Goal: Task Accomplishment & Management: Complete application form

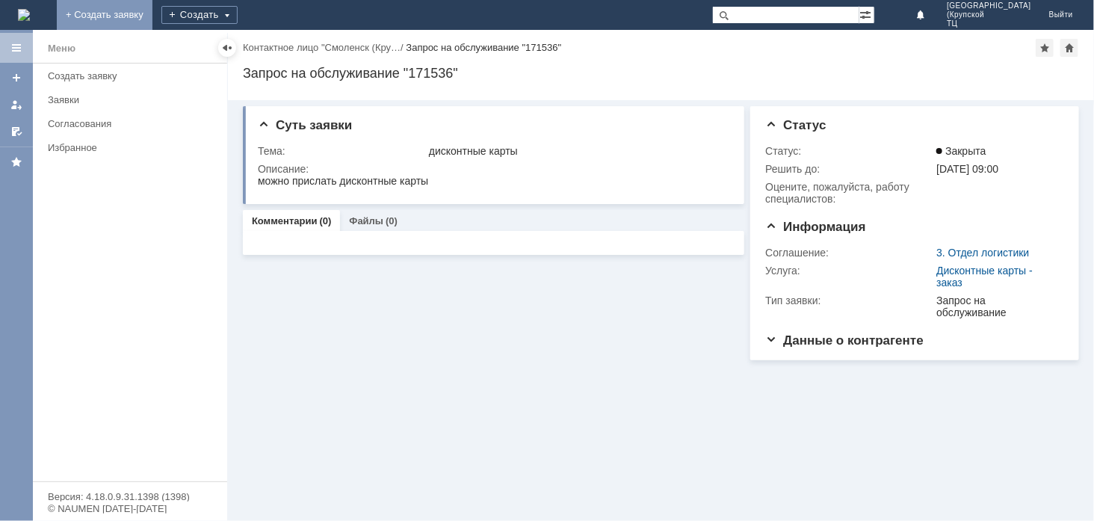
click at [152, 12] on link "+ Создать заявку" at bounding box center [105, 15] width 96 height 30
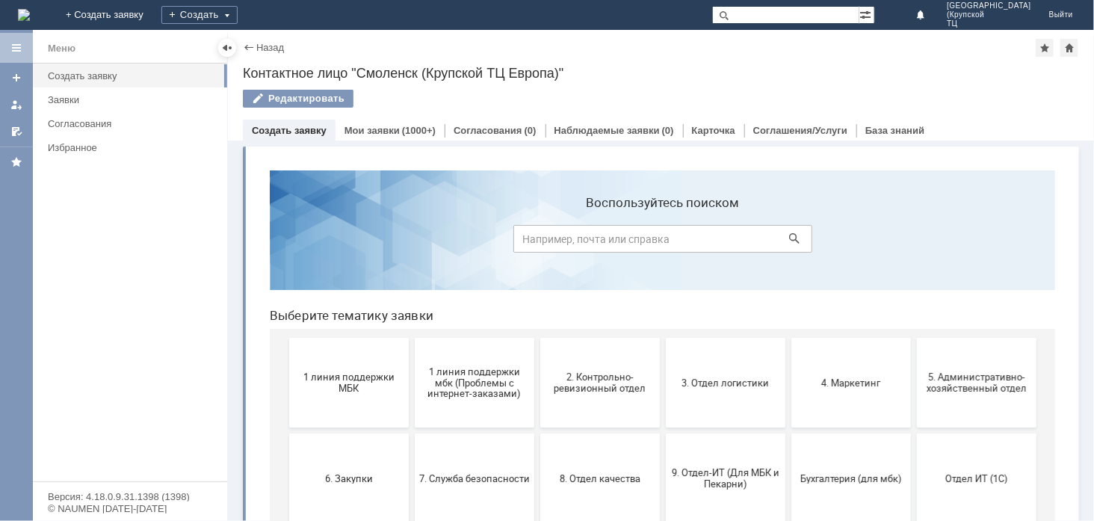
click at [339, 383] on span "1 линия поддержки МБК" at bounding box center [348, 382] width 111 height 22
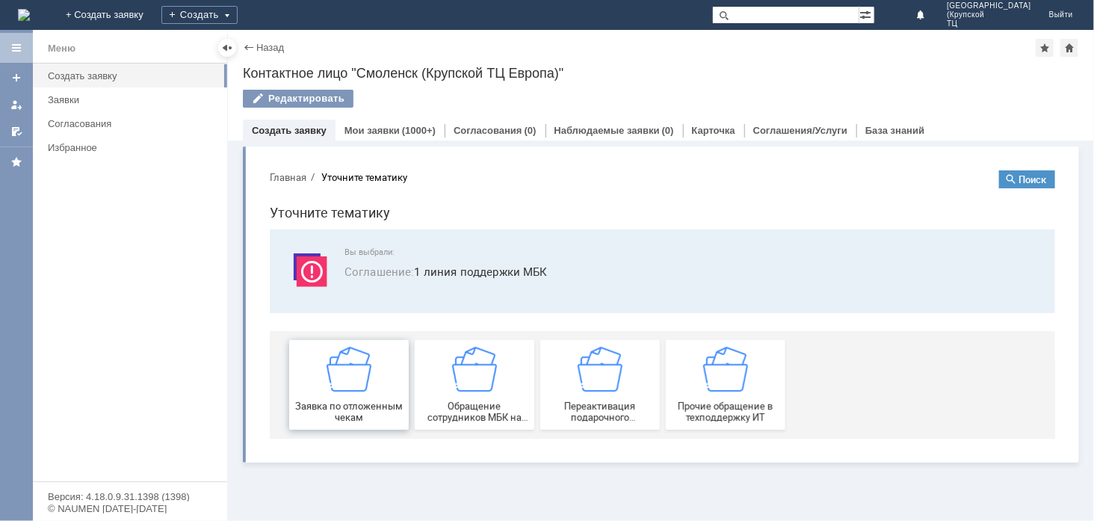
click at [333, 400] on span "Заявка по отложенным чекам" at bounding box center [348, 411] width 111 height 22
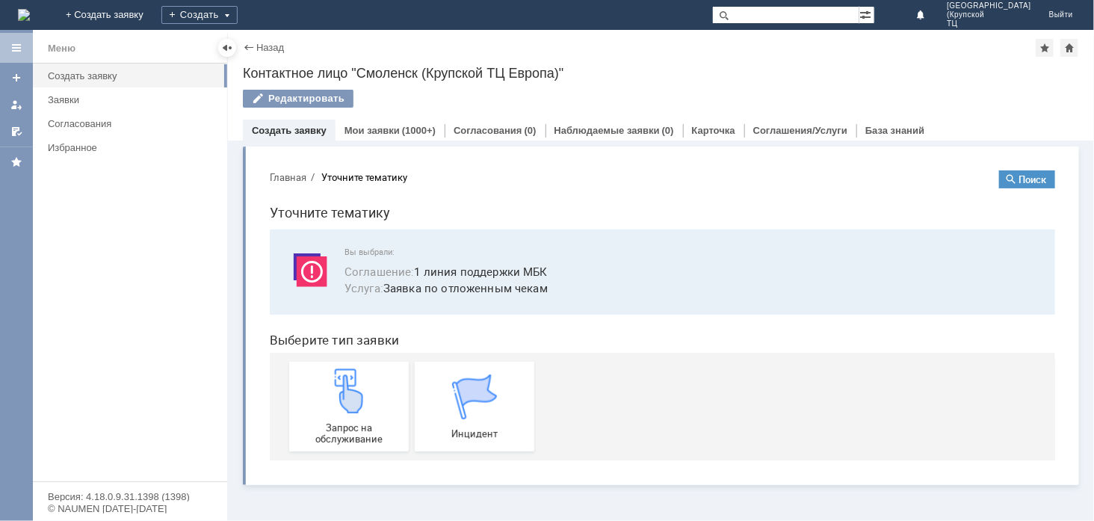
click at [334, 399] on img at bounding box center [348, 390] width 45 height 45
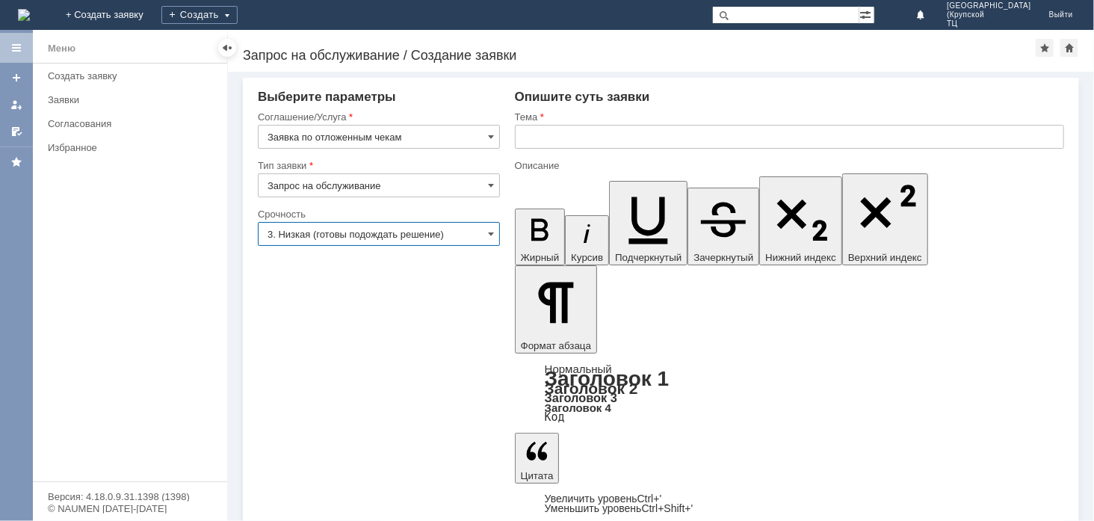
click at [486, 232] on input "3. Низкая (готовы подождать решение)" at bounding box center [379, 234] width 242 height 24
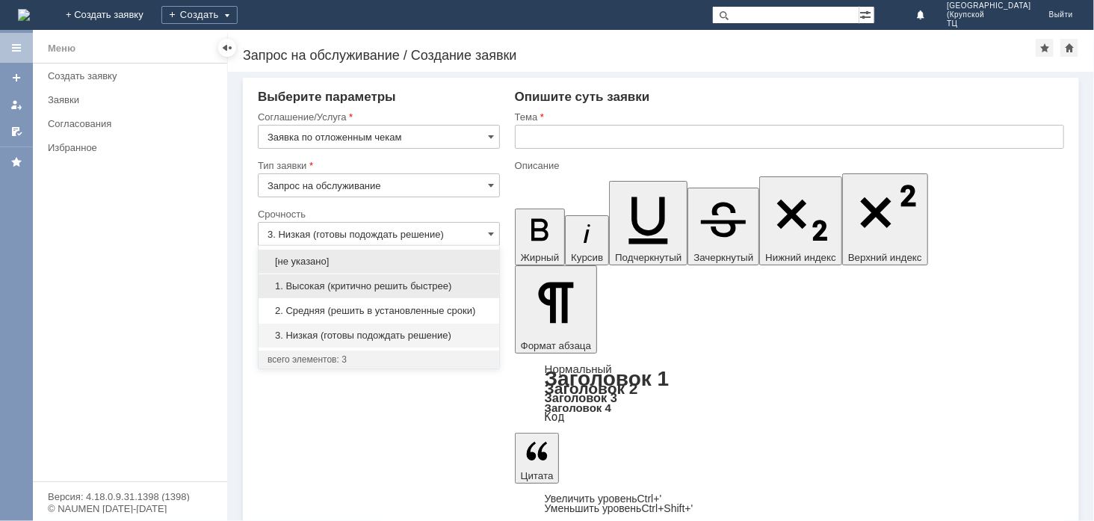
click at [459, 280] on span "1. Высокая (критично решить быстрее)" at bounding box center [379, 286] width 223 height 12
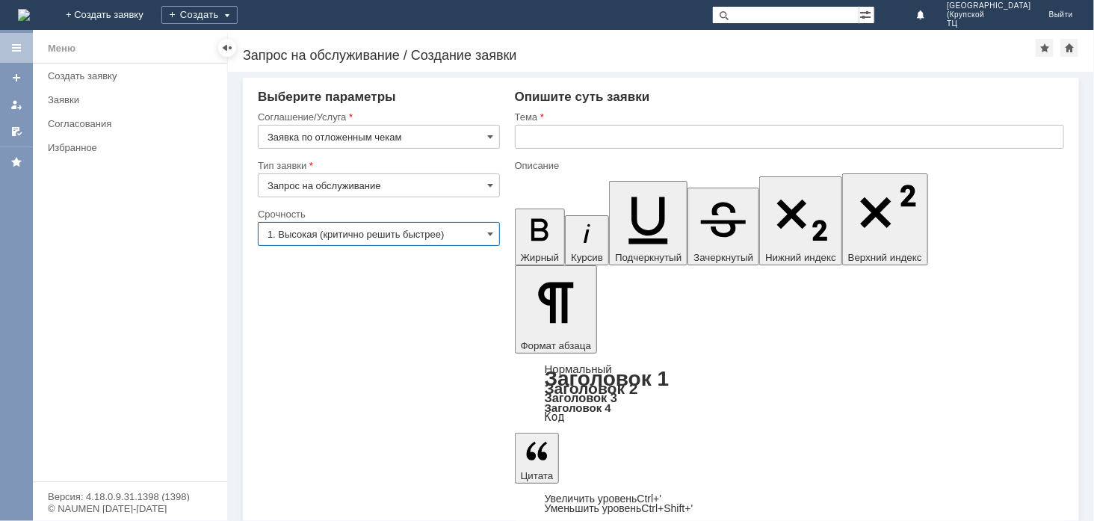
type input "1. Высокая (критично решить быстрее)"
click at [546, 129] on input "text" at bounding box center [789, 137] width 549 height 24
type input "отложенные чеки"
drag, startPoint x: 545, startPoint y: 3888, endPoint x: 727, endPoint y: 3874, distance: 182.9
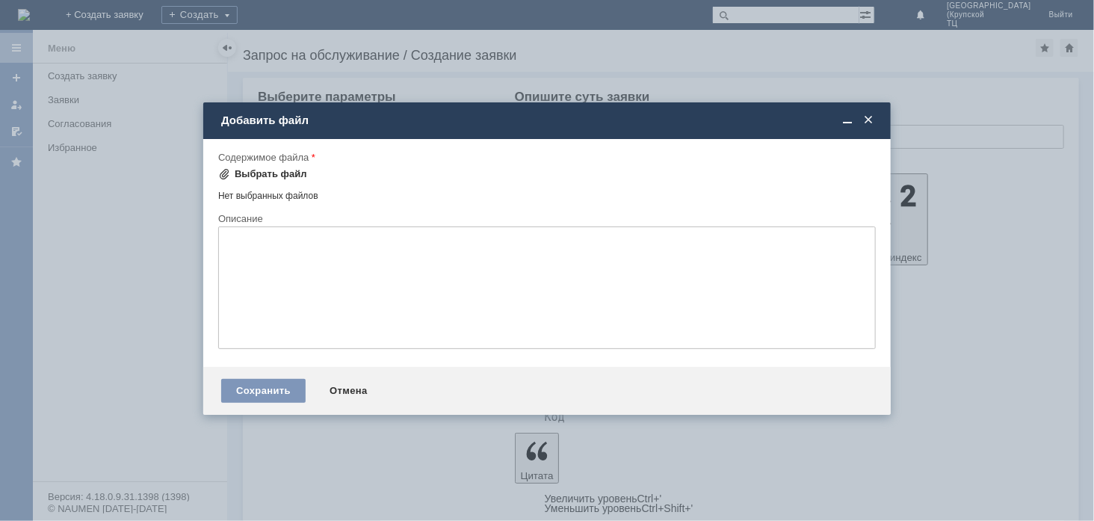
click at [241, 170] on div "Выбрать файл" at bounding box center [271, 174] width 73 height 12
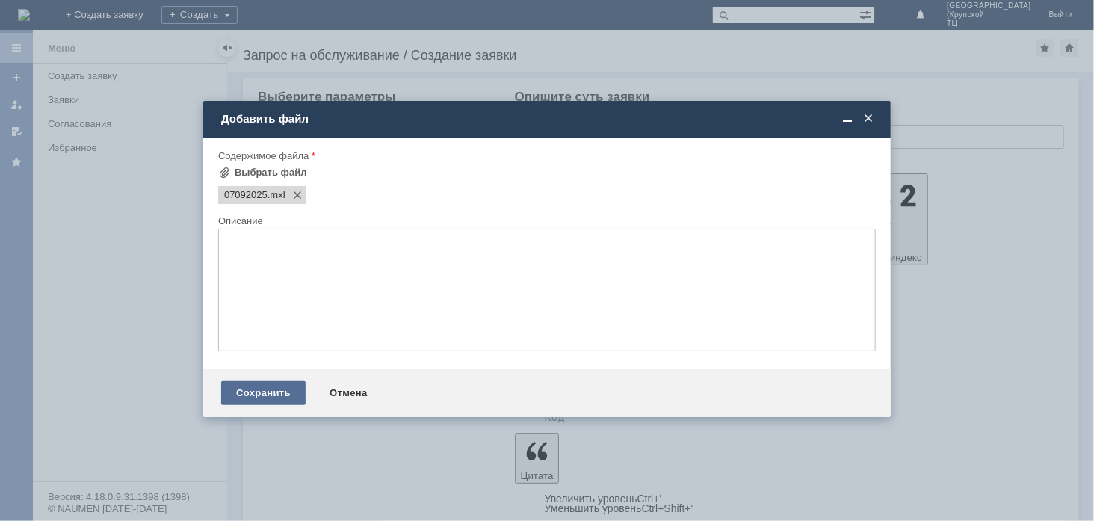
click at [247, 392] on div "Сохранить" at bounding box center [263, 393] width 84 height 24
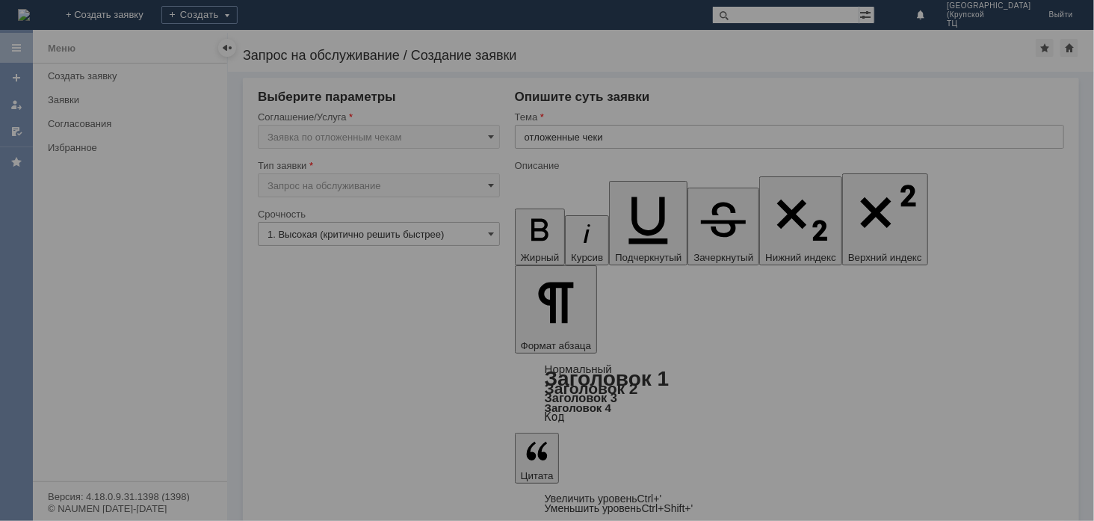
click at [312, 448] on div at bounding box center [547, 260] width 1094 height 521
